Goal: Task Accomplishment & Management: Complete application form

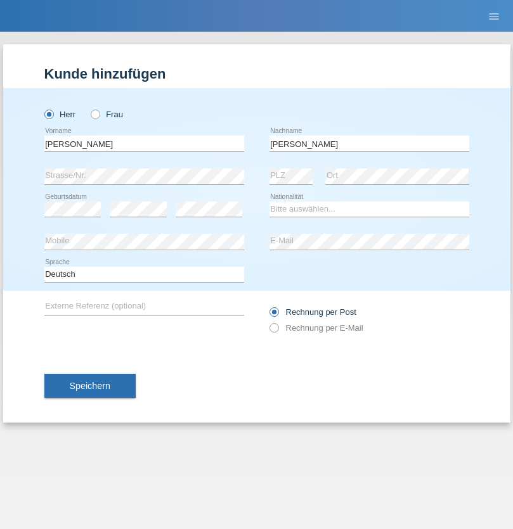
type input "Ciccone"
select select "CH"
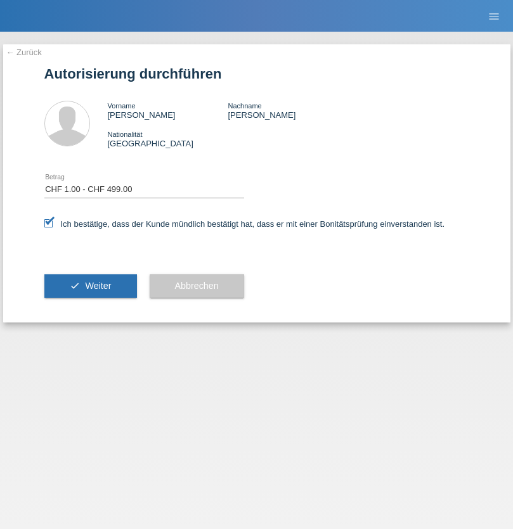
select select "1"
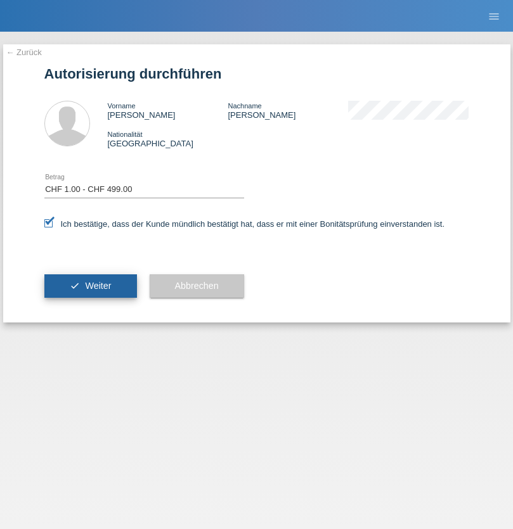
click at [90, 286] on span "Weiter" at bounding box center [98, 286] width 26 height 10
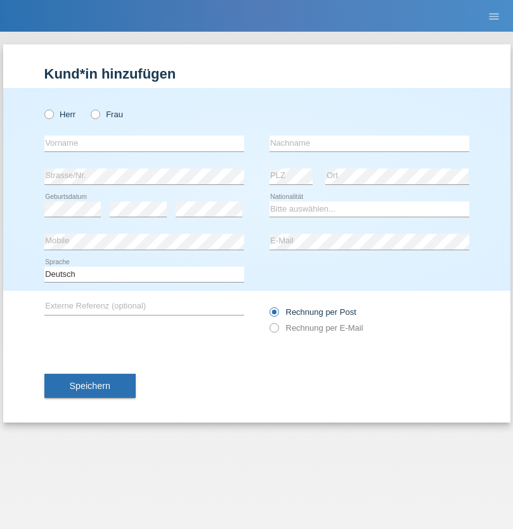
radio input "true"
click at [144, 143] on input "text" at bounding box center [144, 144] width 200 height 16
type input "Danilo"
click at [369, 143] on input "text" at bounding box center [369, 144] width 200 height 16
type input "Neto"
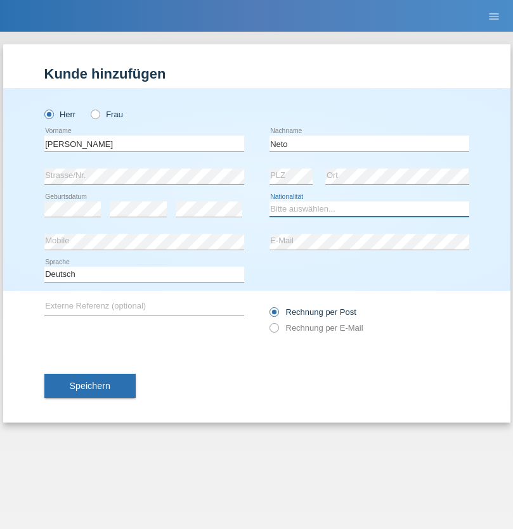
select select "CH"
radio input "true"
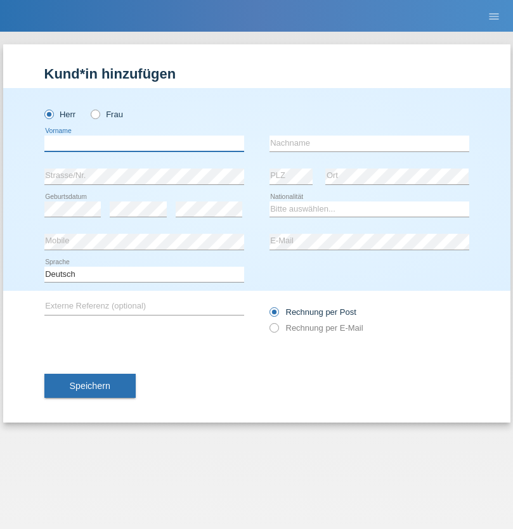
click at [144, 143] on input "text" at bounding box center [144, 144] width 200 height 16
type input "Nicolas"
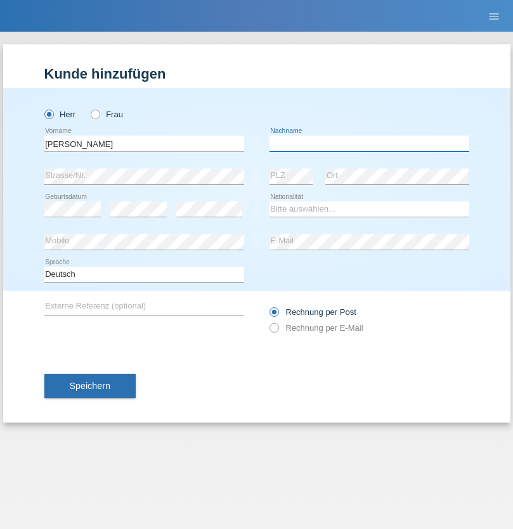
click at [369, 143] on input "text" at bounding box center [369, 144] width 200 height 16
type input "Meier"
select select "CH"
radio input "true"
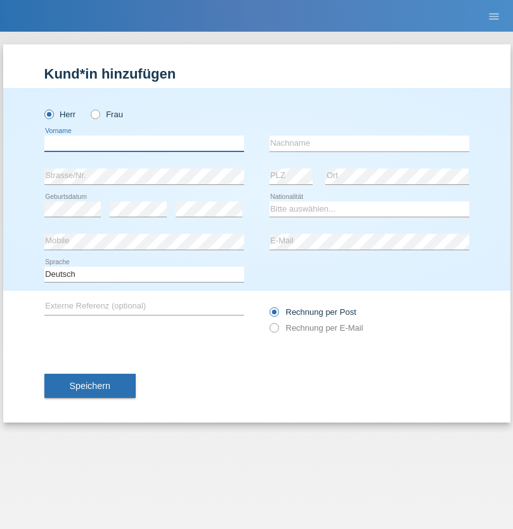
click at [144, 143] on input "text" at bounding box center [144, 144] width 200 height 16
type input "[PERSON_NAME]"
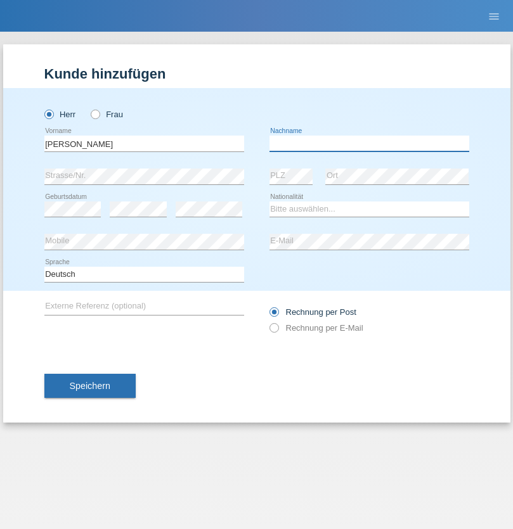
click at [369, 143] on input "text" at bounding box center [369, 144] width 200 height 16
type input "Nydegger"
select select "CH"
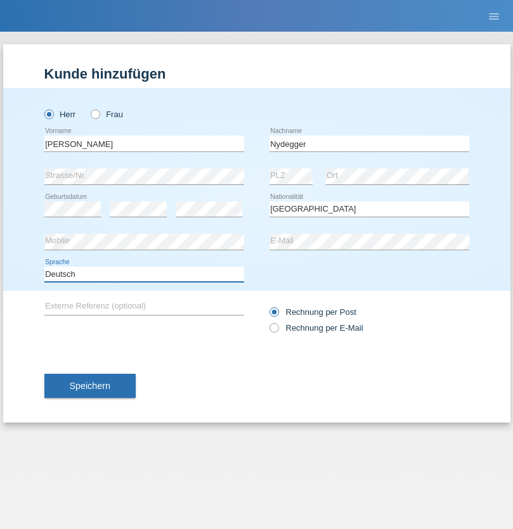
select select "en"
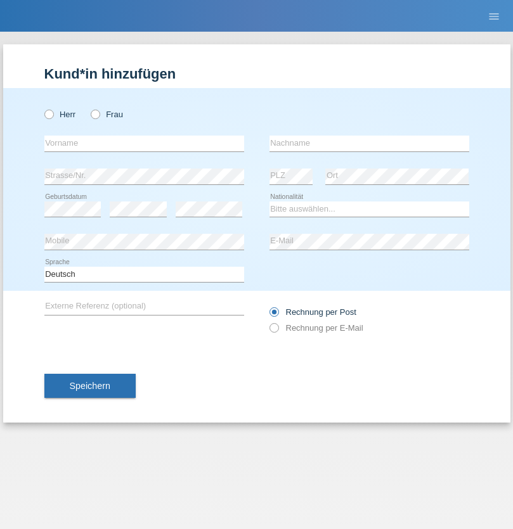
radio input "true"
click at [144, 143] on input "text" at bounding box center [144, 144] width 200 height 16
type input "Corinne"
click at [369, 143] on input "text" at bounding box center [369, 144] width 200 height 16
type input "Nydegger"
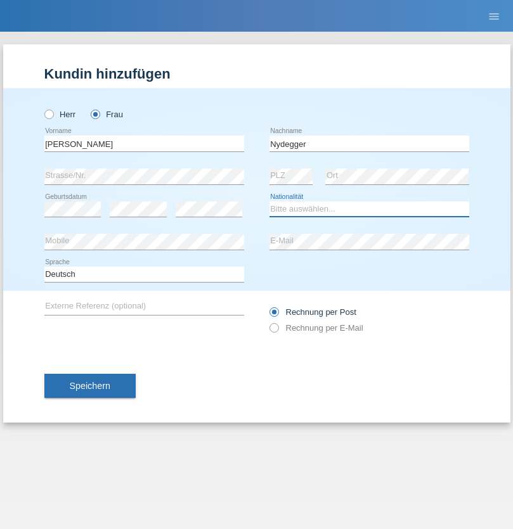
select select "CH"
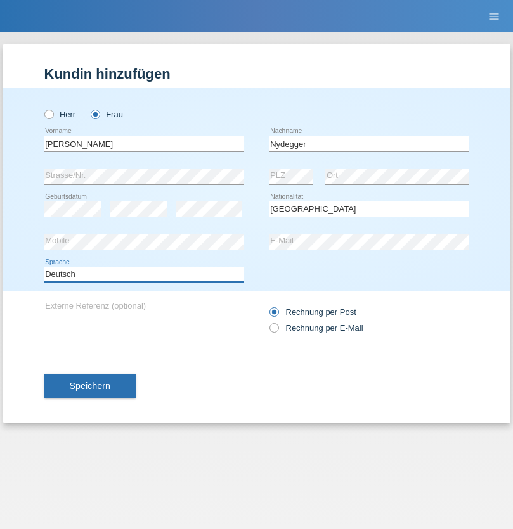
select select "en"
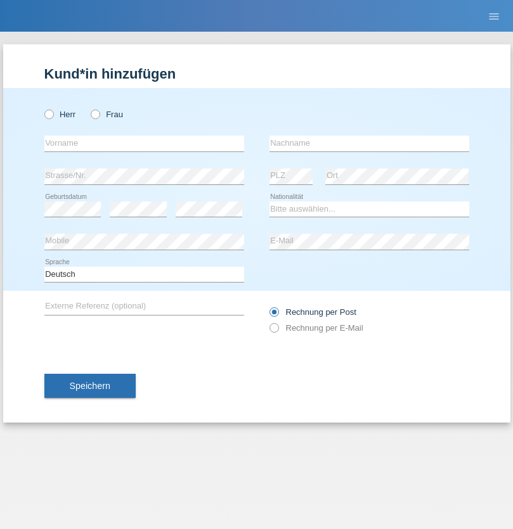
radio input "true"
click at [144, 143] on input "text" at bounding box center [144, 144] width 200 height 16
type input "Goekhan"
click at [369, 143] on input "text" at bounding box center [369, 144] width 200 height 16
type input "Akarsu"
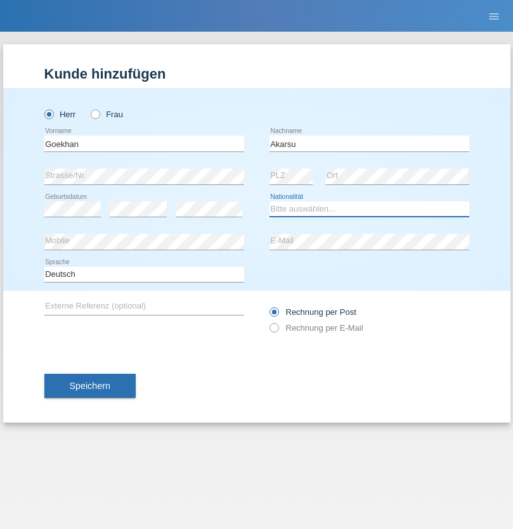
select select "AT"
select select "C"
select select "01"
select select "05"
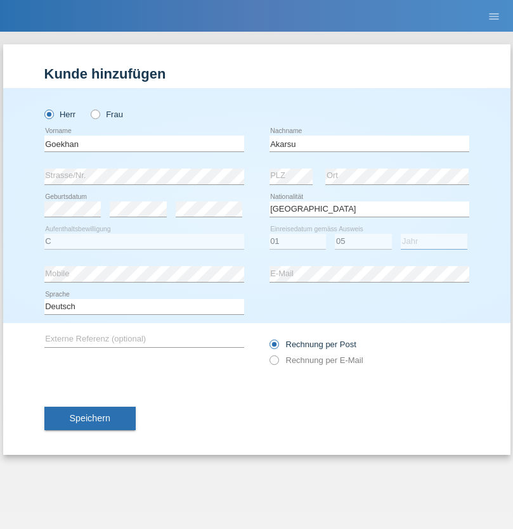
select select "2021"
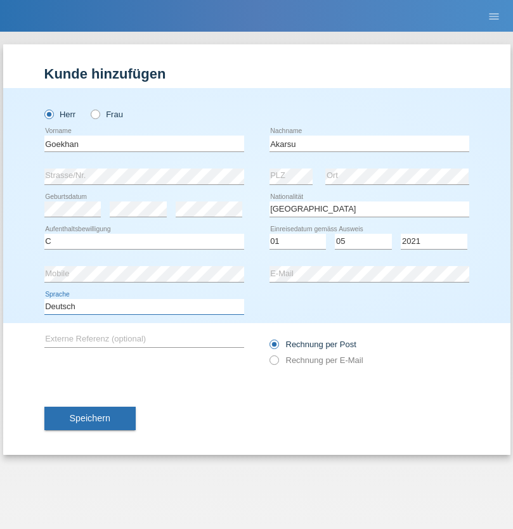
select select "en"
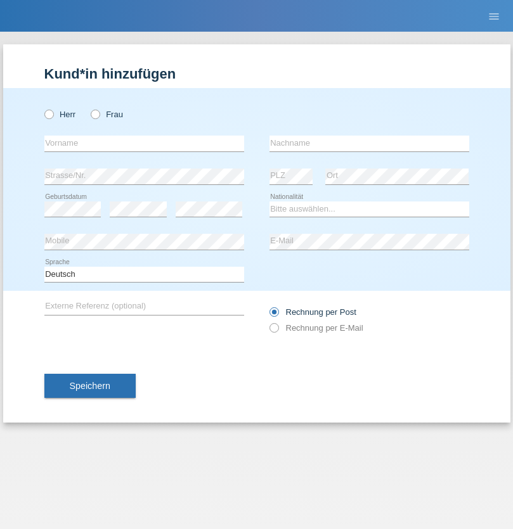
radio input "true"
click at [144, 143] on input "text" at bounding box center [144, 144] width 200 height 16
type input "[PERSON_NAME]"
click at [369, 143] on input "text" at bounding box center [369, 144] width 200 height 16
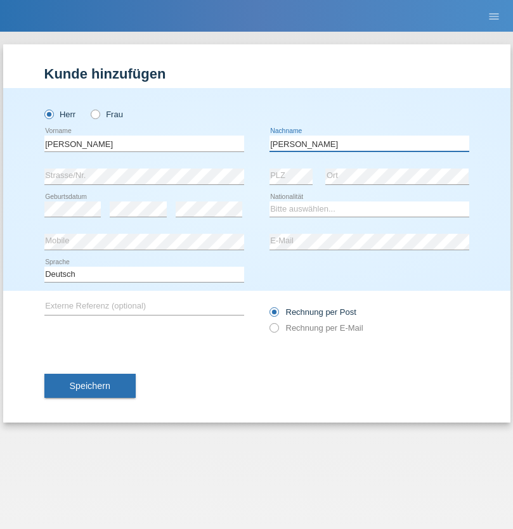
type input "Daniele"
select select "IT"
select select "C"
select select "22"
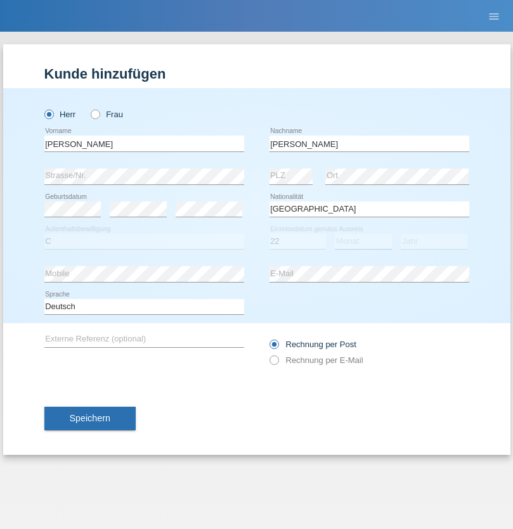
select select "06"
select select "1964"
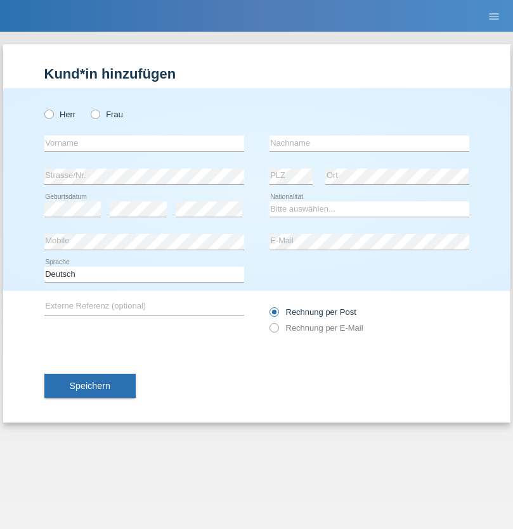
radio input "true"
click at [144, 143] on input "text" at bounding box center [144, 144] width 200 height 16
type input "[DATE]"
click at [369, 143] on input "text" at bounding box center [369, 144] width 200 height 16
type input "Alessio"
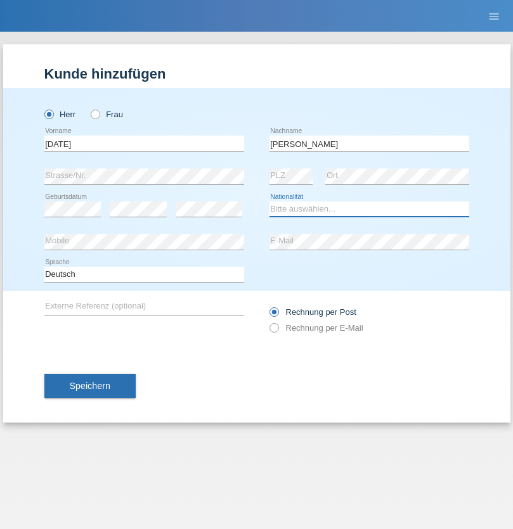
select select "IT"
select select "C"
select select "01"
select select "05"
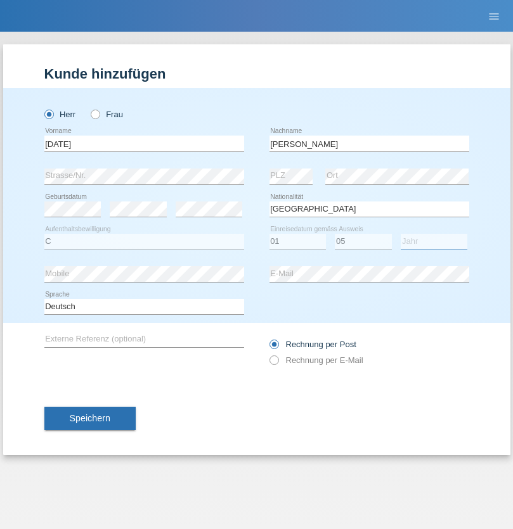
select select "2021"
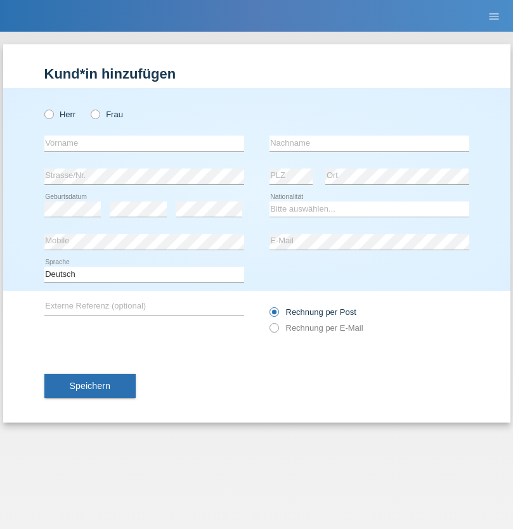
radio input "true"
click at [144, 143] on input "text" at bounding box center [144, 144] width 200 height 16
type input "[PERSON_NAME]"
click at [369, 143] on input "text" at bounding box center [369, 144] width 200 height 16
type input "Cislariu"
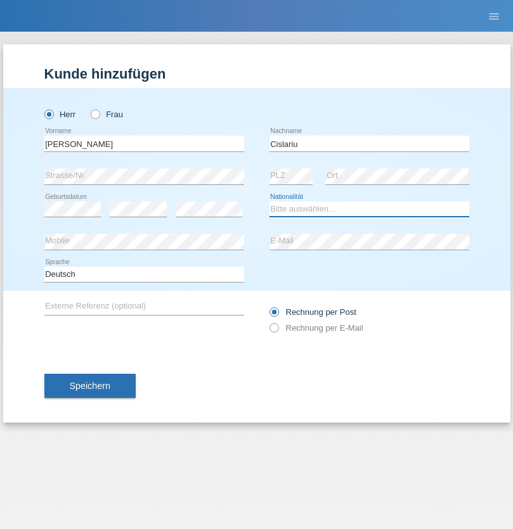
select select "CH"
radio input "true"
select select "CH"
radio input "true"
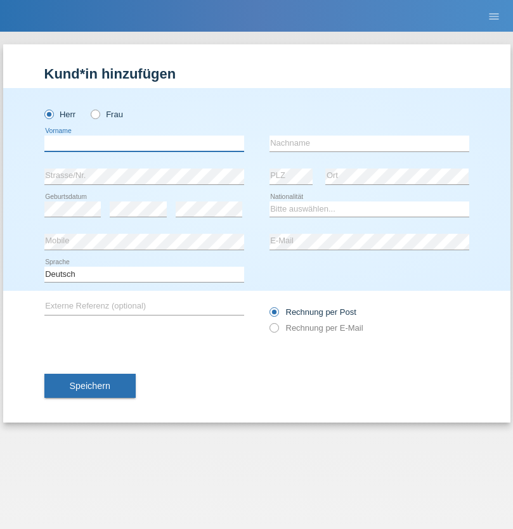
click at [144, 143] on input "text" at bounding box center [144, 144] width 200 height 16
type input "Zsolt"
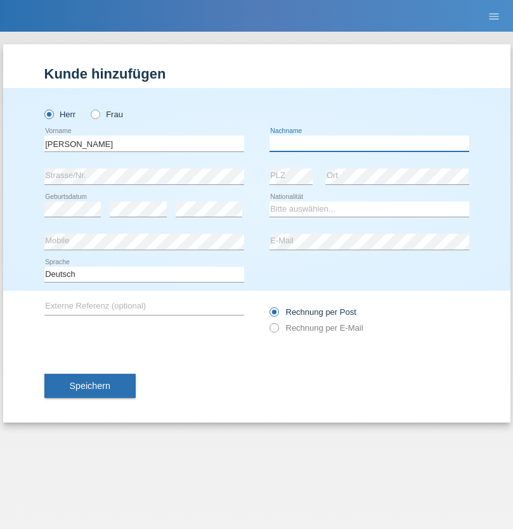
click at [369, 143] on input "text" at bounding box center [369, 144] width 200 height 16
type input "Kappelmayer"
select select "MG"
select select "C"
select select "01"
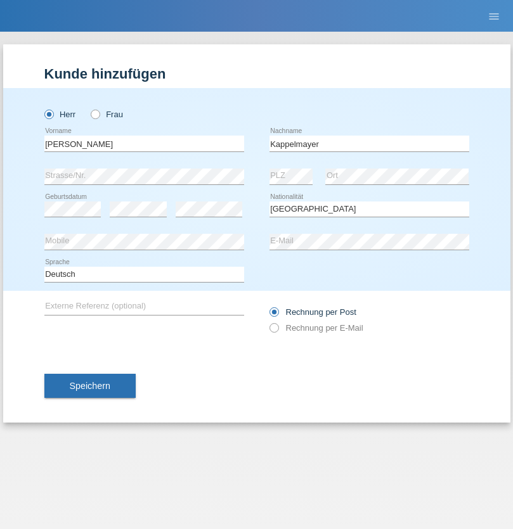
select select "09"
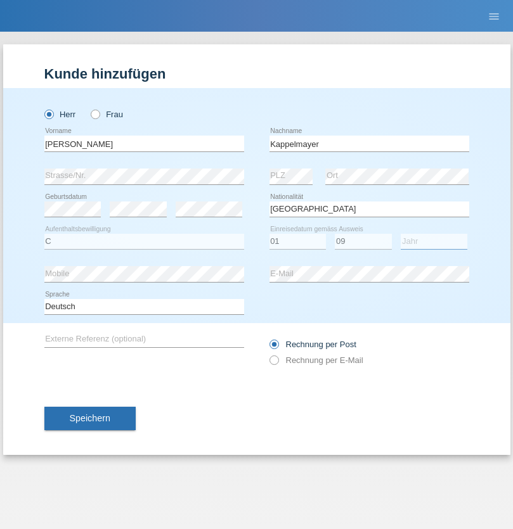
select select "2021"
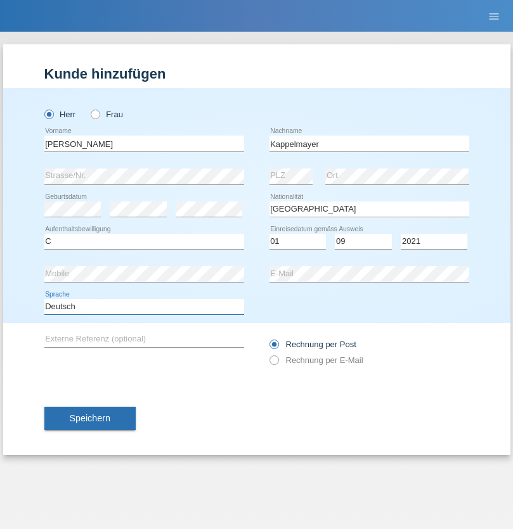
select select "en"
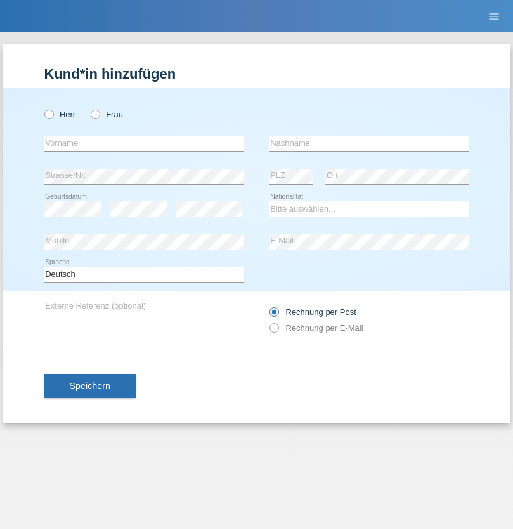
radio input "true"
click at [144, 143] on input "text" at bounding box center [144, 144] width 200 height 16
type input "firat"
click at [369, 143] on input "text" at bounding box center [369, 144] width 200 height 16
type input "kara"
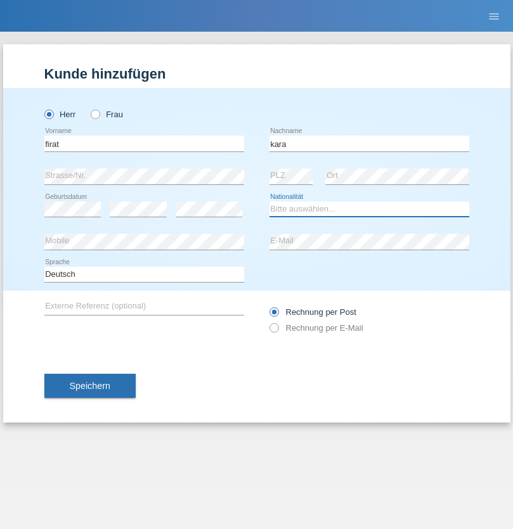
select select "CH"
radio input "true"
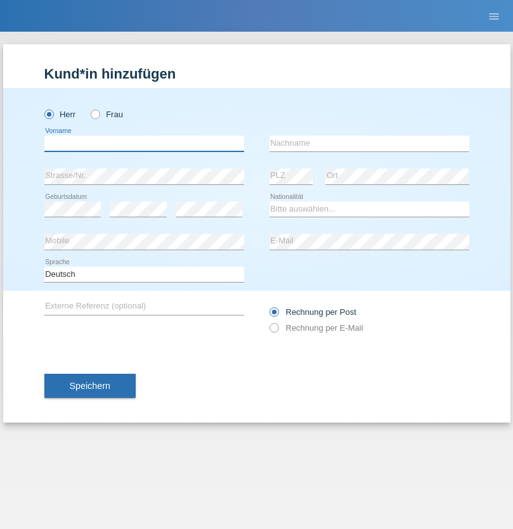
click at [144, 143] on input "text" at bounding box center [144, 144] width 200 height 16
type input "Jean Panda"
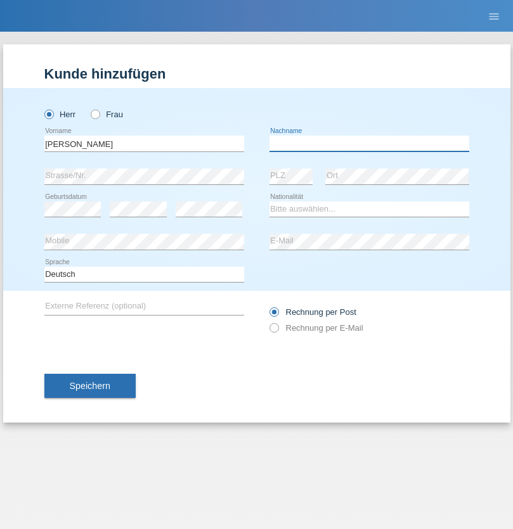
click at [369, 143] on input "text" at bounding box center [369, 144] width 200 height 16
type input "Panda nzinga"
select select "MN"
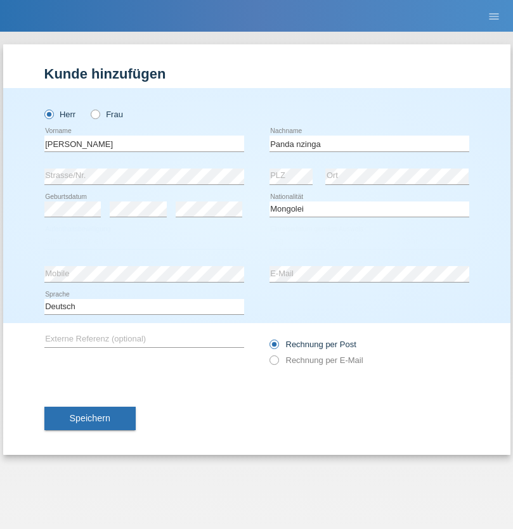
select select "C"
select select "28"
select select "11"
select select "2001"
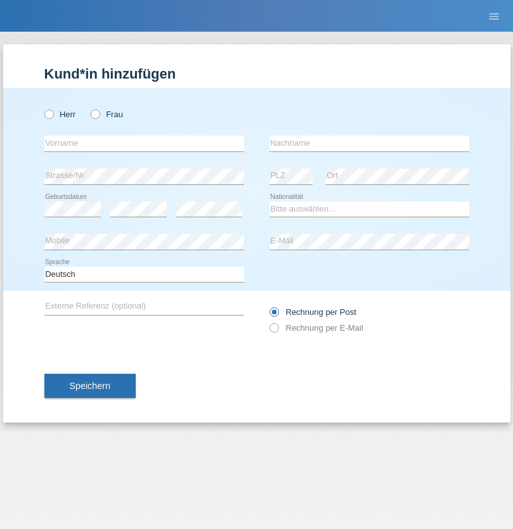
radio input "true"
select select "HU"
select select "C"
select select "30"
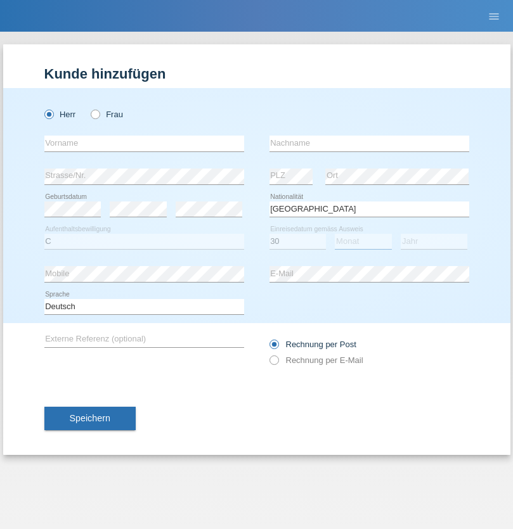
select select "10"
select select "2021"
